Goal: Navigation & Orientation: Find specific page/section

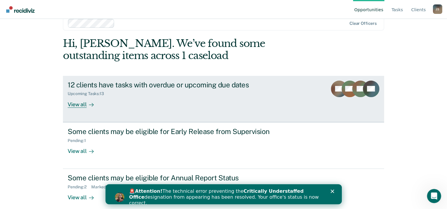
scroll to position [18, 0]
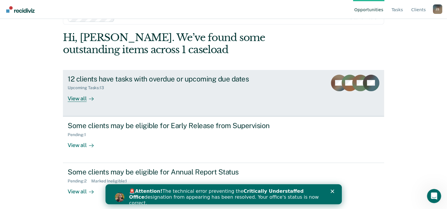
click at [84, 77] on div "12 clients have tasks with overdue or upcoming due dates" at bounding box center [171, 79] width 207 height 9
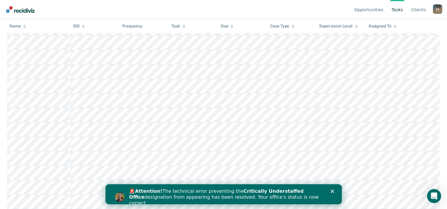
scroll to position [126, 0]
click at [332, 191] on polygon "Close" at bounding box center [332, 192] width 4 height 4
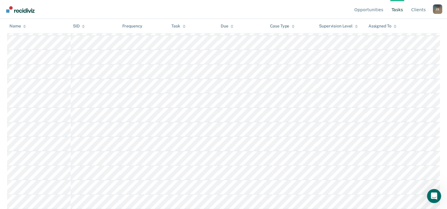
scroll to position [18, 0]
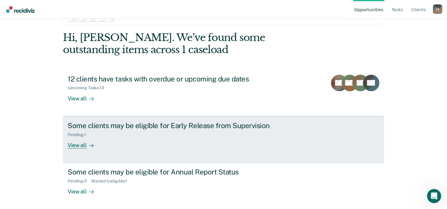
click at [76, 144] on div "View all" at bounding box center [84, 143] width 33 height 12
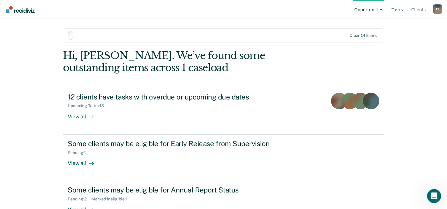
scroll to position [18, 0]
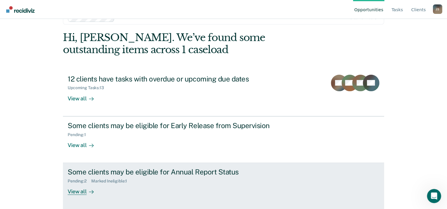
click at [79, 194] on div "View all" at bounding box center [84, 190] width 33 height 12
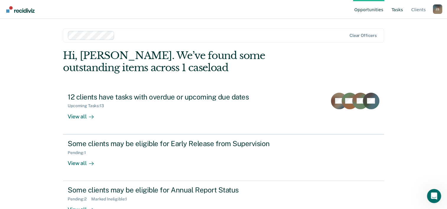
click at [398, 9] on link "Tasks" at bounding box center [397, 9] width 14 height 19
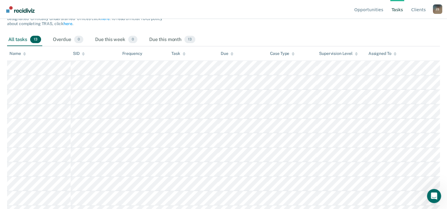
scroll to position [37, 0]
